Goal: Information Seeking & Learning: Learn about a topic

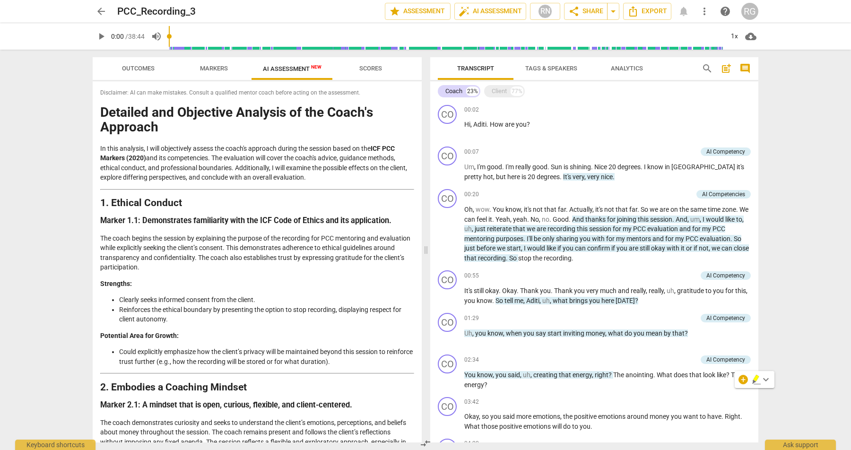
scroll to position [557, 0]
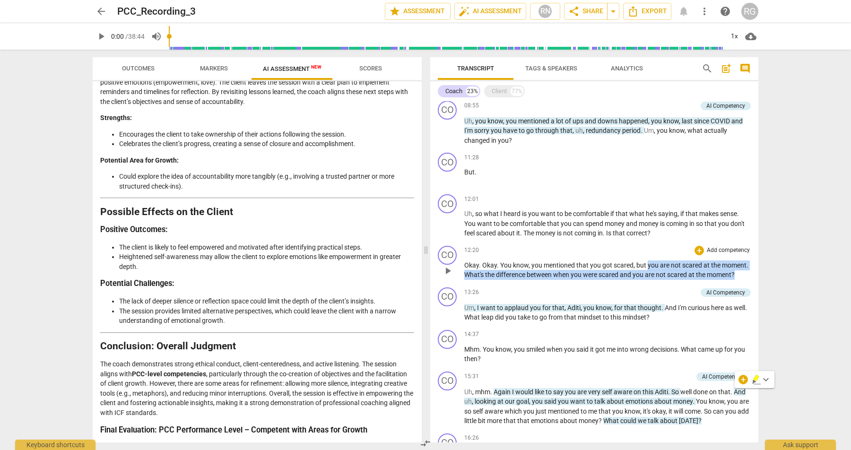
drag, startPoint x: 647, startPoint y: 265, endPoint x: 735, endPoint y: 274, distance: 88.8
click at [735, 274] on p "Okay . Okay . You know , you mentioned that you got scared , but you are not sc…" at bounding box center [607, 270] width 287 height 19
click at [735, 274] on span "?" at bounding box center [732, 275] width 3 height 8
drag, startPoint x: 739, startPoint y: 275, endPoint x: 464, endPoint y: 275, distance: 275.2
click at [464, 275] on p "Okay . Okay . You know , you mentioned that you got scared , but you are not sc…" at bounding box center [607, 270] width 287 height 19
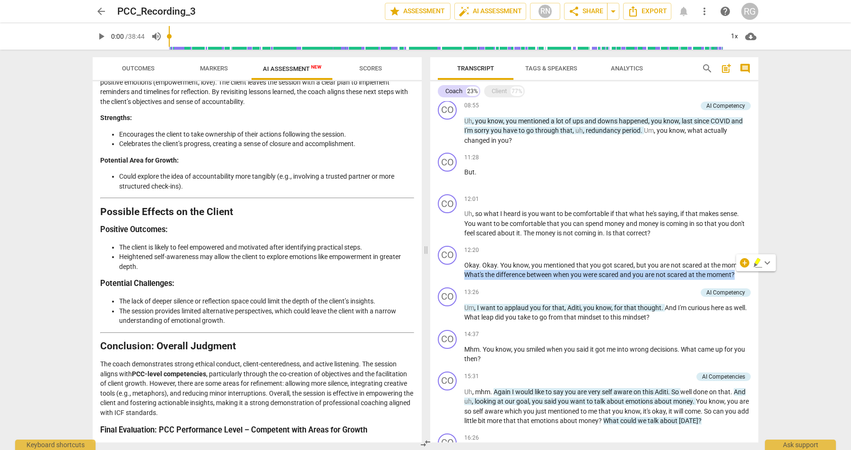
copy p "What's the difference between when you were scared and you are not scared at th…"
click at [797, 211] on div "arrow_back PCC_Recording_3 edit star Assessment auto_fix_high AI Assessment RN …" at bounding box center [425, 225] width 851 height 450
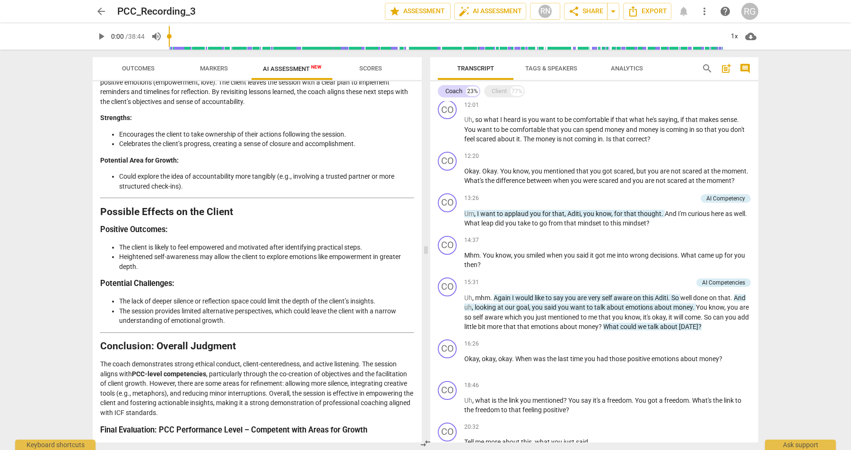
scroll to position [645, 0]
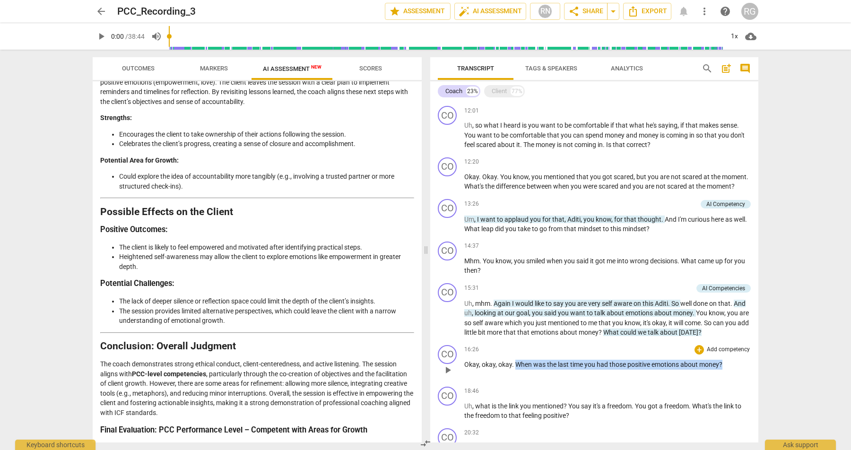
drag, startPoint x: 516, startPoint y: 363, endPoint x: 740, endPoint y: 367, distance: 223.7
click at [740, 367] on p "Okay , okay , okay . When was the last time you had those positive emotions abo…" at bounding box center [607, 365] width 287 height 10
copy p "When was the last time you had those positive emotions about money ?"
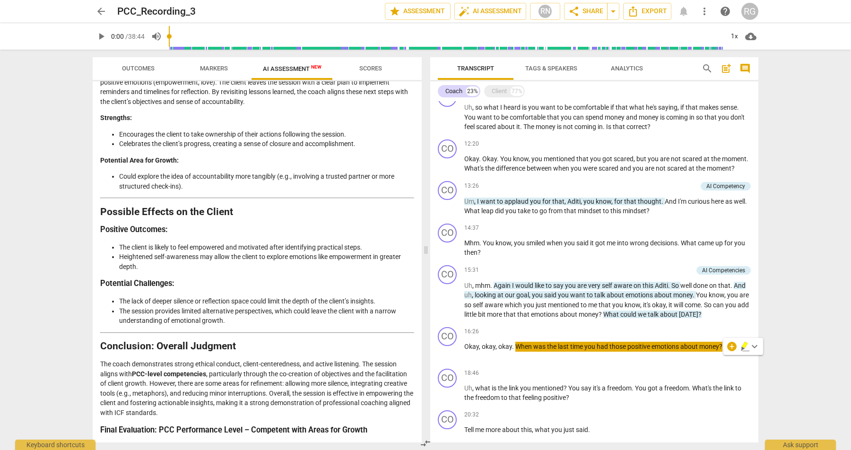
scroll to position [743, 0]
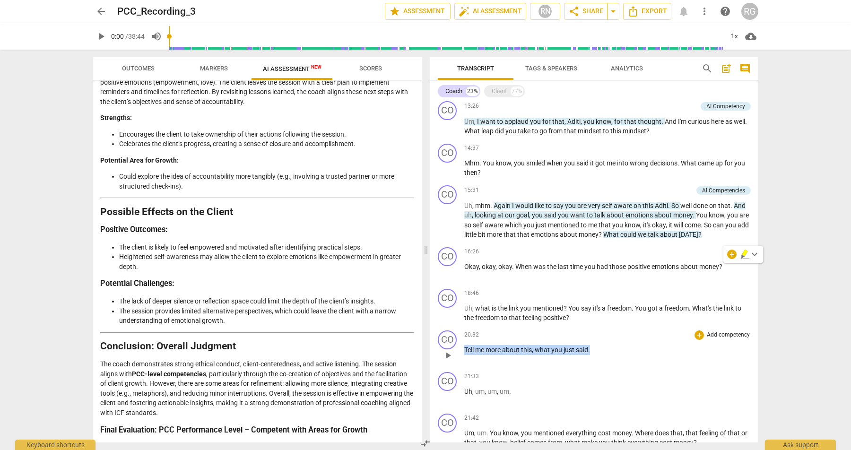
drag, startPoint x: 597, startPoint y: 352, endPoint x: 463, endPoint y: 350, distance: 133.8
click at [463, 350] on div "CO play_arrow pause 20:32 + Add competency keyboard_arrow_right Tell me more ab…" at bounding box center [594, 348] width 328 height 42
copy p "Tell me more about this , what you just said ."
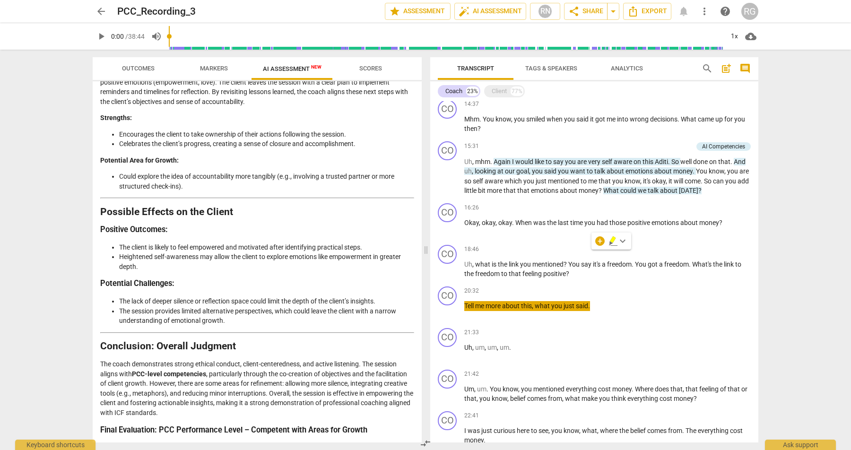
scroll to position [840, 0]
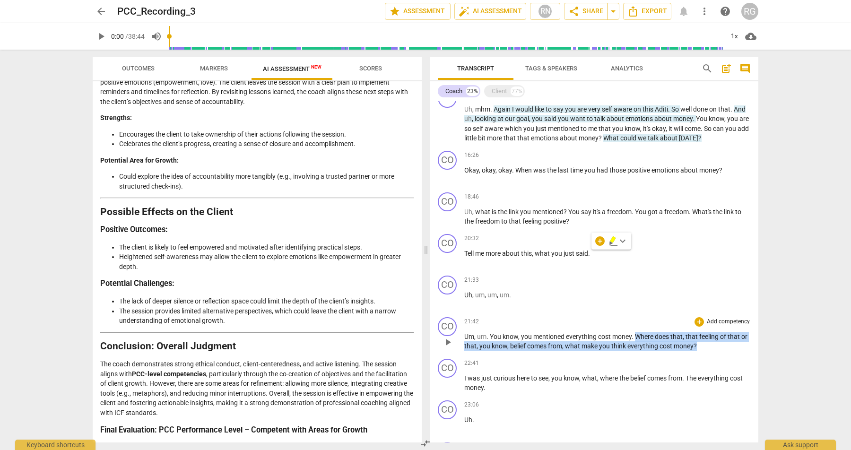
drag, startPoint x: 636, startPoint y: 335, endPoint x: 716, endPoint y: 346, distance: 80.6
click at [716, 346] on p "Um , um . You know , you mentioned everything cost money . Where does that , th…" at bounding box center [607, 341] width 287 height 19
copy p "Where does that , that feeling of that or that , you know , belief comes from ,…"
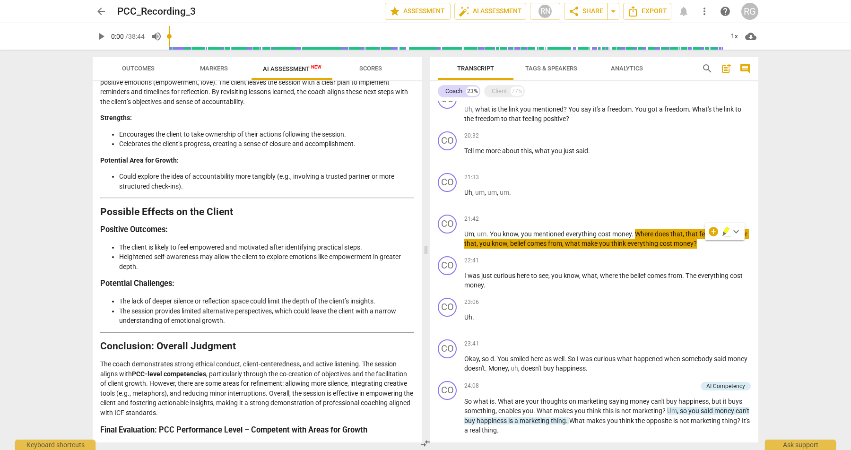
scroll to position [961, 0]
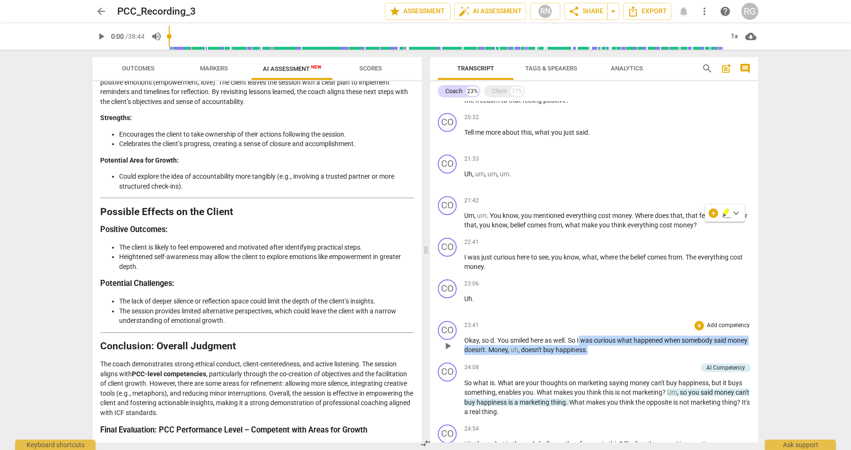
drag, startPoint x: 580, startPoint y: 340, endPoint x: 631, endPoint y: 349, distance: 51.5
click at [631, 349] on p "Okay , so d . You smiled here as well . So I was curious what happened when som…" at bounding box center [607, 345] width 287 height 19
copy p "was curious what happened when somebody said money doesn't . Money , uh , doesn…"
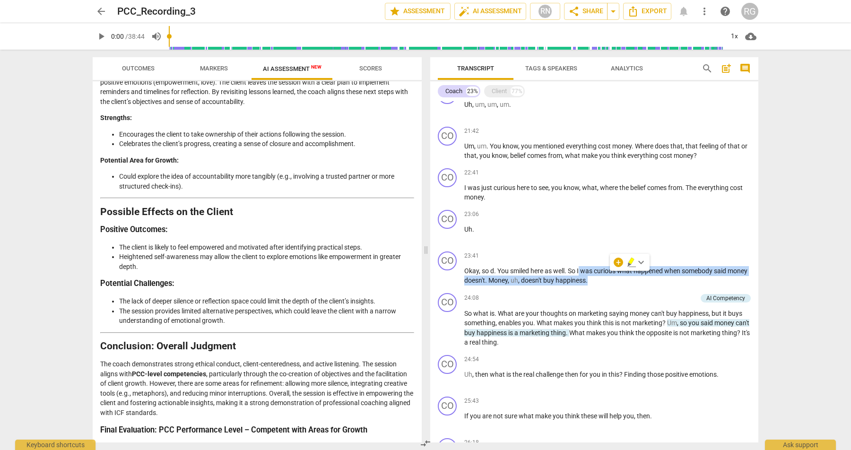
scroll to position [1216, 0]
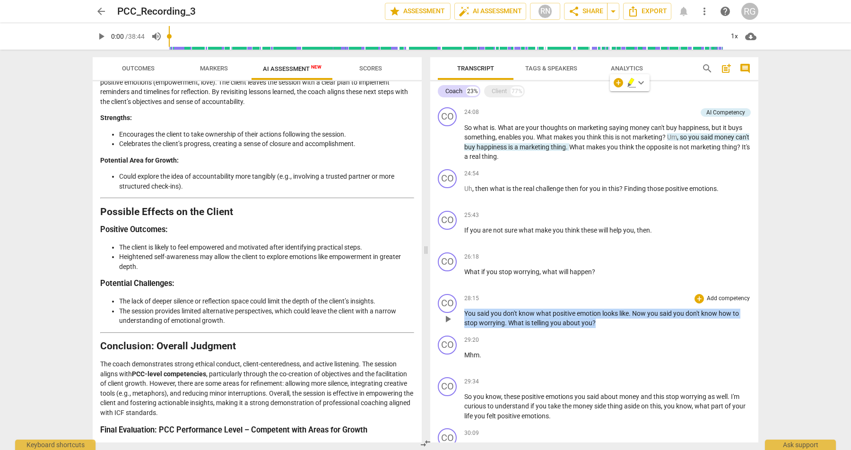
drag, startPoint x: 604, startPoint y: 324, endPoint x: 465, endPoint y: 313, distance: 139.4
click at [465, 313] on p "You said you don't know what positive emotion looks like . Now you said you don…" at bounding box center [607, 318] width 287 height 19
copy p "You said you don't know what positive emotion looks like . Now you said you don…"
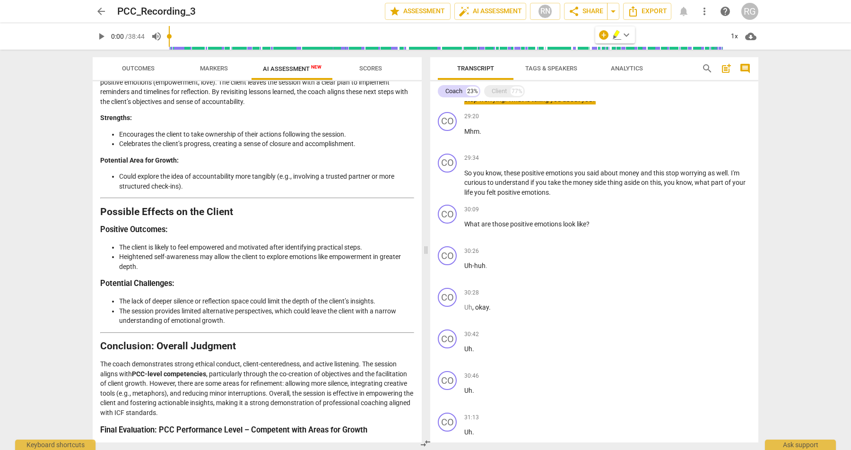
scroll to position [1650, 0]
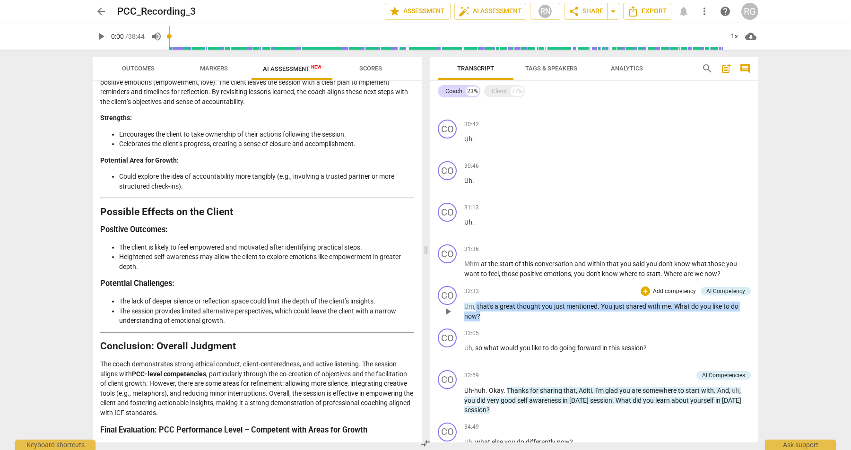
drag, startPoint x: 484, startPoint y: 316, endPoint x: 476, endPoint y: 306, distance: 13.1
click at [476, 306] on p "Um , that's a great thought you just mentioned . You just shared with me . What…" at bounding box center [607, 311] width 287 height 19
copy p "that's a great thought you just mentioned . You just shared with me . What do y…"
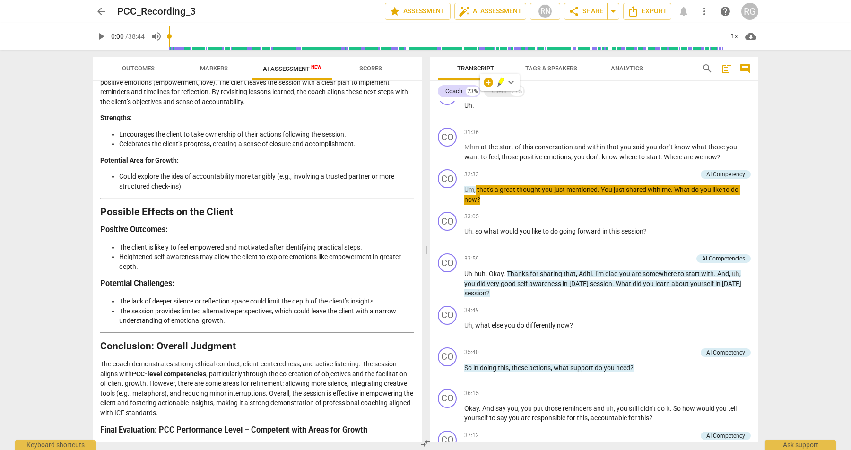
scroll to position [1871, 0]
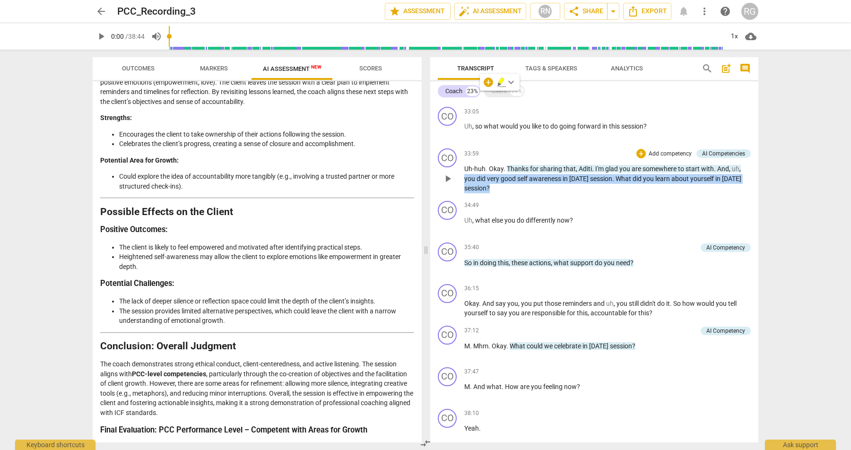
drag, startPoint x: 496, startPoint y: 187, endPoint x: 463, endPoint y: 179, distance: 34.4
click at [463, 179] on div "CO play_arrow pause 33:59 + Add competency AI Competencies keyboard_arrow_right…" at bounding box center [594, 171] width 328 height 52
copy p "you did very good self awareness in [DATE] session . What did you learn about y…"
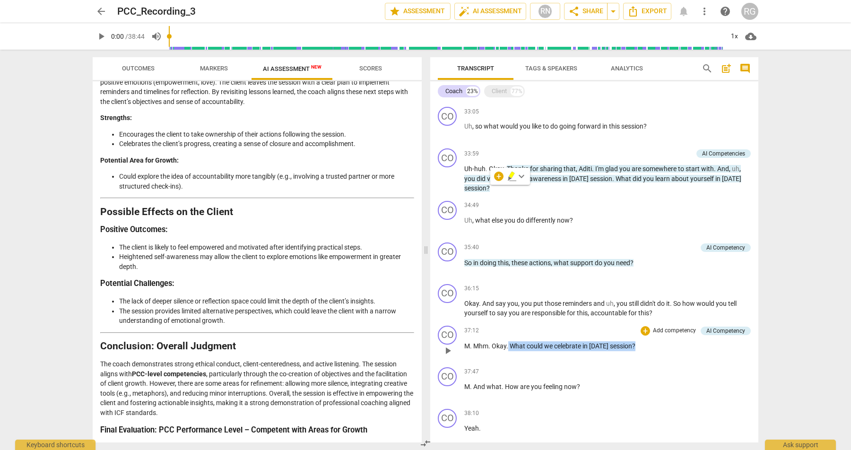
drag, startPoint x: 648, startPoint y: 346, endPoint x: 508, endPoint y: 344, distance: 139.5
click at [508, 344] on p "M . Mhm . Okay . What could we celebrate in [DATE] session ?" at bounding box center [607, 346] width 287 height 10
copy p "What could we celebrate in [DATE] session ?"
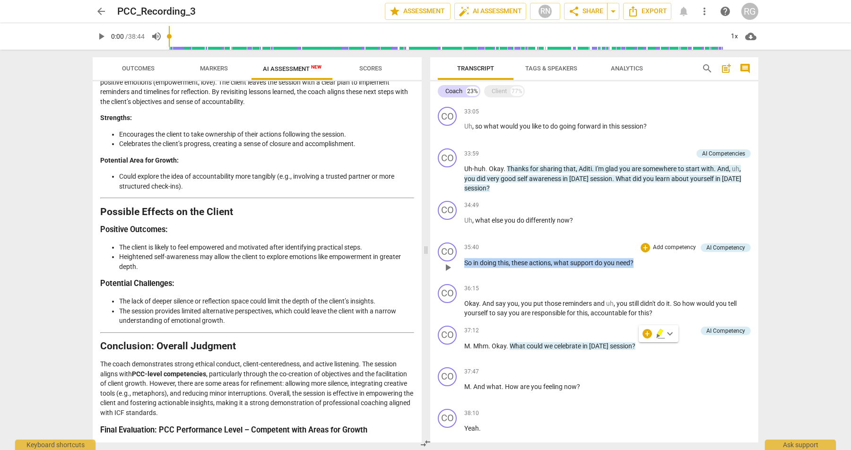
drag, startPoint x: 647, startPoint y: 264, endPoint x: 464, endPoint y: 261, distance: 183.0
click at [464, 261] on p "So in doing this , these actions , what support do you need ?" at bounding box center [607, 263] width 287 height 10
copy p "So in doing this , these actions , what support do you need ?"
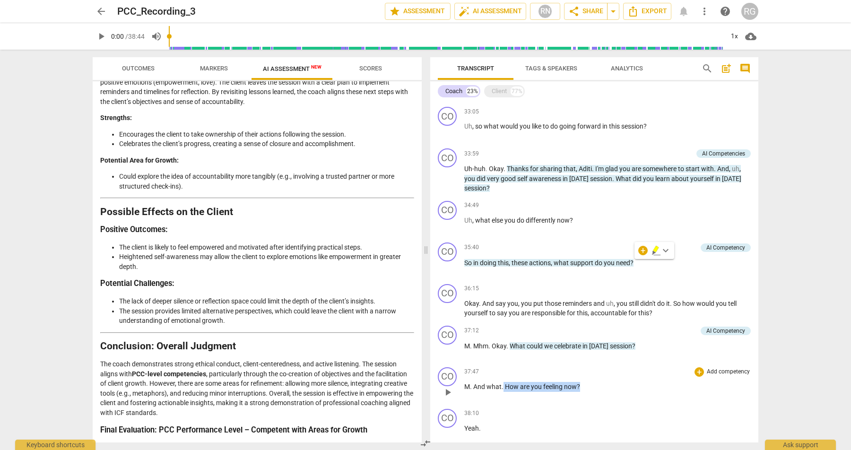
drag, startPoint x: 586, startPoint y: 387, endPoint x: 502, endPoint y: 385, distance: 84.2
click at [502, 385] on p "M . And what . How are you feeling now ?" at bounding box center [607, 387] width 287 height 10
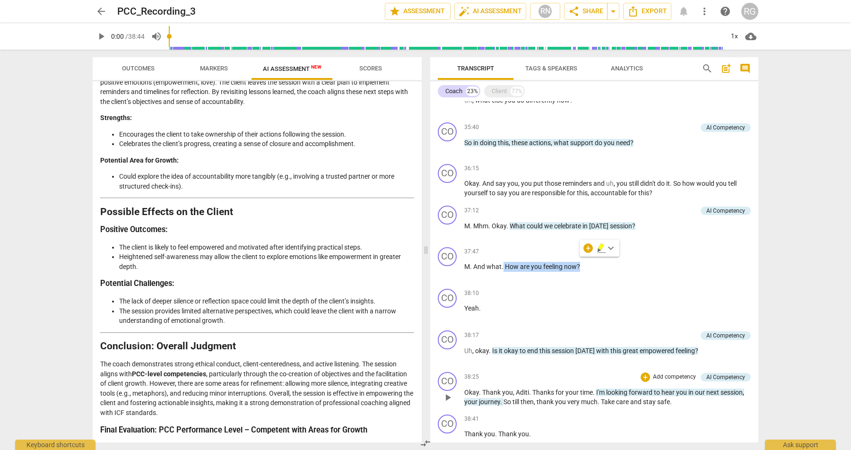
scroll to position [2036, 0]
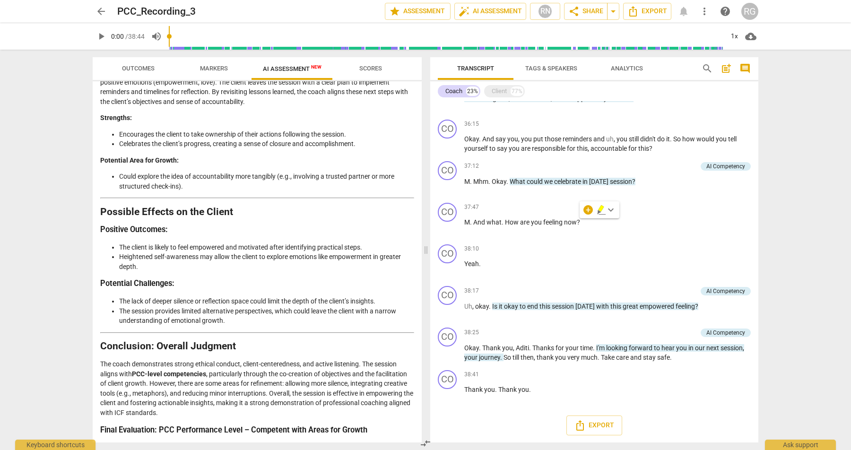
click at [778, 324] on div "arrow_back PCC_Recording_3 edit star Assessment auto_fix_high AI Assessment RN …" at bounding box center [425, 225] width 851 height 450
drag, startPoint x: 702, startPoint y: 307, endPoint x: 492, endPoint y: 306, distance: 209.9
click at [492, 306] on p "Uh , okay . Is it okay to end this session [DATE] with this great empowered fee…" at bounding box center [607, 307] width 287 height 10
click at [581, 219] on p "M . And what . How are you feeling now ?" at bounding box center [607, 222] width 287 height 10
drag, startPoint x: 590, startPoint y: 222, endPoint x: 503, endPoint y: 222, distance: 87.0
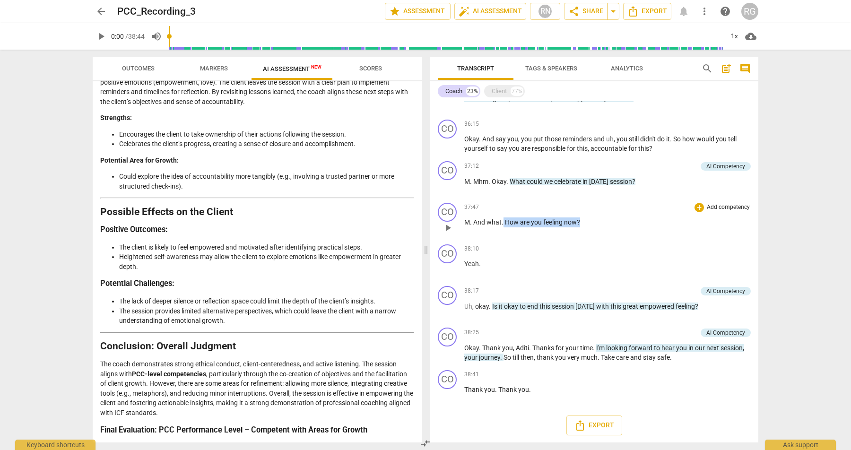
click at [503, 222] on p "M . And what . How are you feeling now ?" at bounding box center [607, 222] width 287 height 10
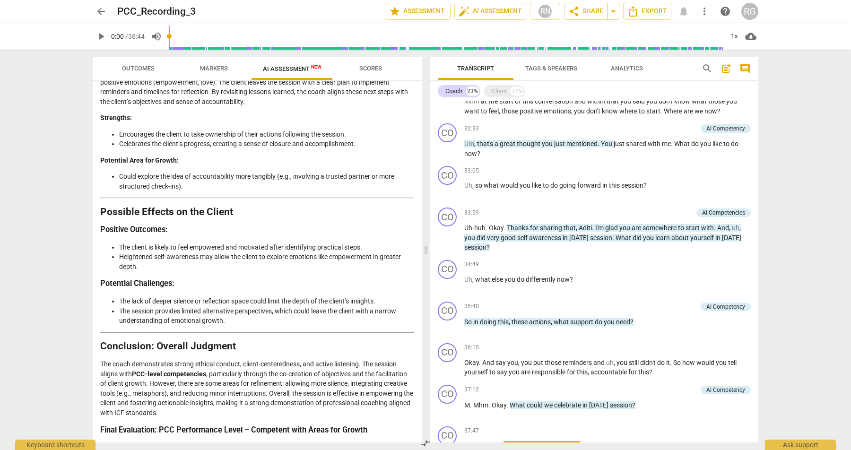
scroll to position [1760, 0]
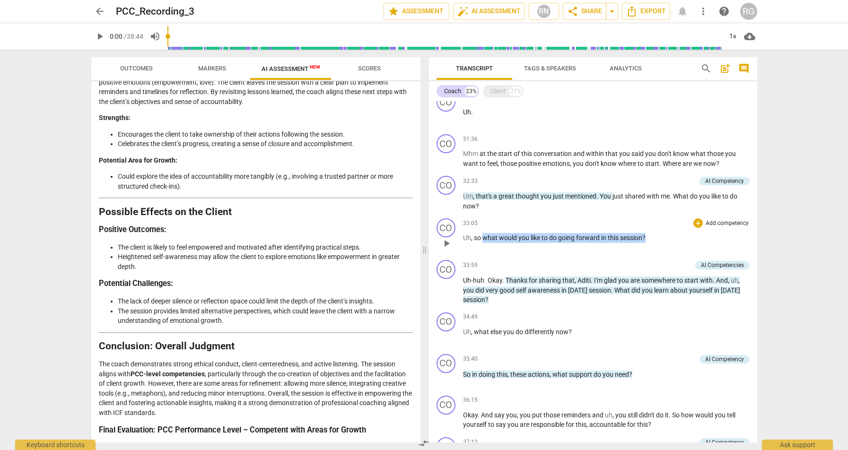
drag, startPoint x: 652, startPoint y: 238, endPoint x: 482, endPoint y: 241, distance: 170.2
click at [482, 241] on p "Uh , so what would you like to do going forward in this session ?" at bounding box center [606, 238] width 287 height 10
